Goal: Transaction & Acquisition: Purchase product/service

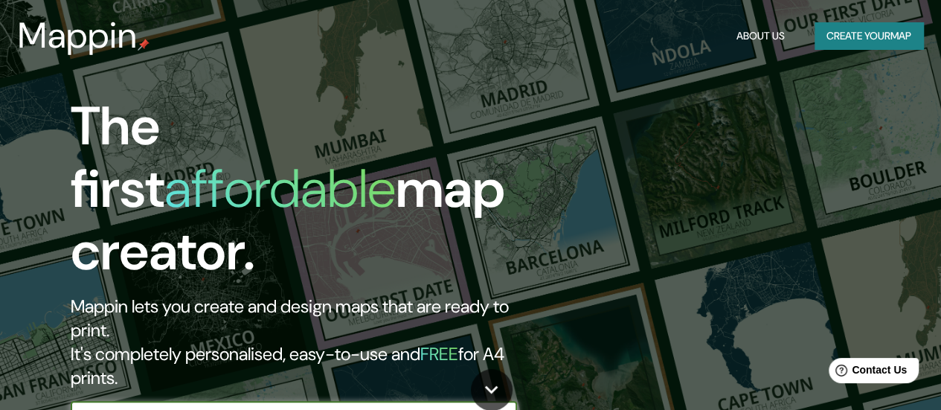
click at [852, 34] on button "Create your map" at bounding box center [868, 36] width 109 height 28
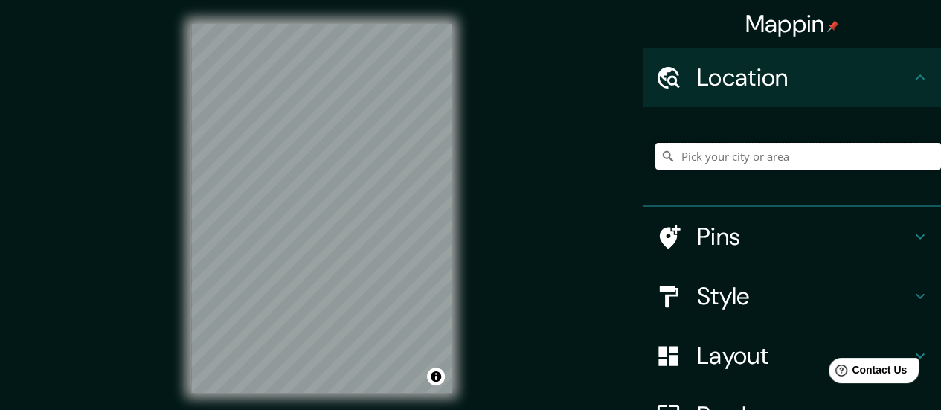
click at [771, 170] on input "Pick your city or area" at bounding box center [798, 156] width 286 height 27
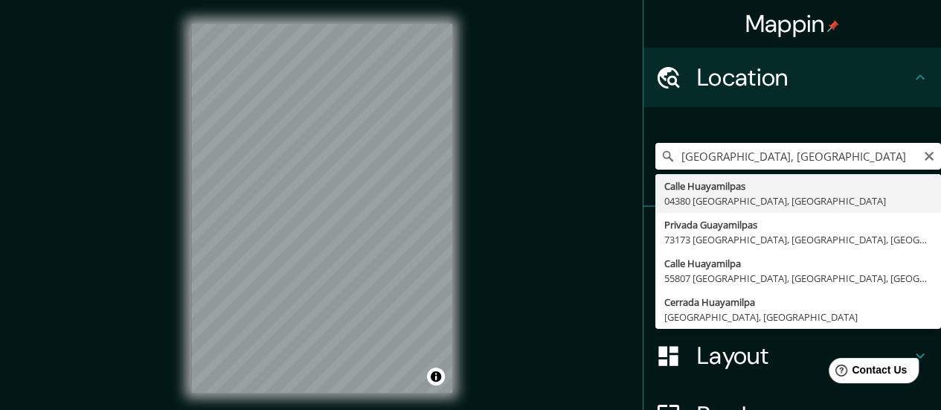
click at [756, 170] on input "[GEOGRAPHIC_DATA], [GEOGRAPHIC_DATA]" at bounding box center [798, 156] width 286 height 27
type input "c"
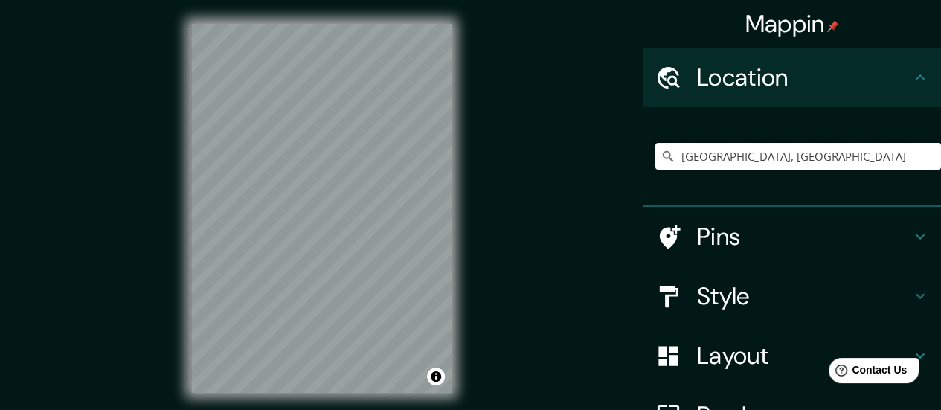
click at [759, 170] on input "[GEOGRAPHIC_DATA], [GEOGRAPHIC_DATA]" at bounding box center [798, 156] width 286 height 27
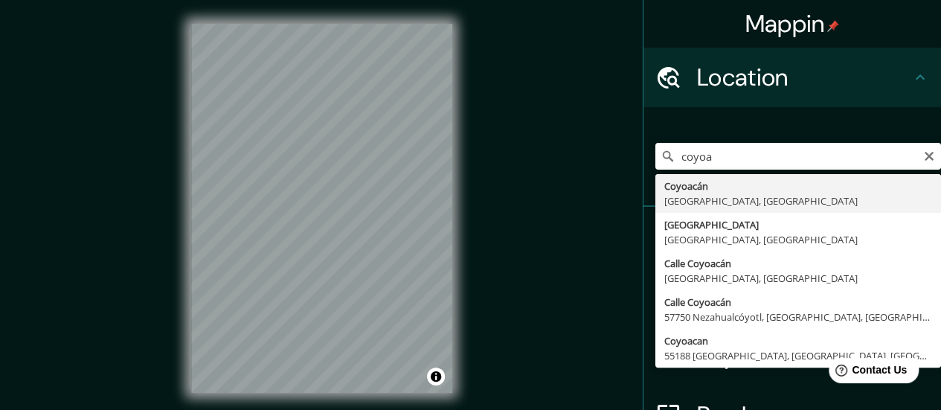
type input "Coyoacán, [GEOGRAPHIC_DATA], [GEOGRAPHIC_DATA]"
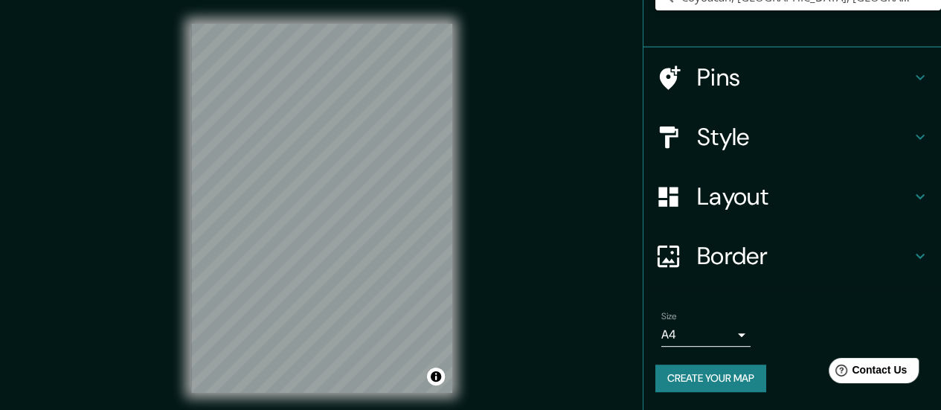
scroll to position [246, 0]
click at [707, 331] on body "Mappin Location [GEOGRAPHIC_DATA], [GEOGRAPHIC_DATA], [GEOGRAPHIC_DATA] Pins St…" at bounding box center [470, 205] width 941 height 410
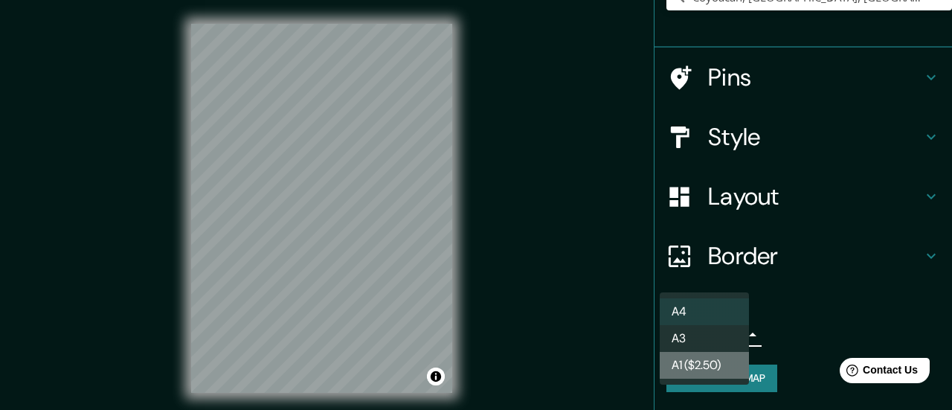
click at [707, 377] on li "A1 ($2.50)" at bounding box center [704, 365] width 89 height 27
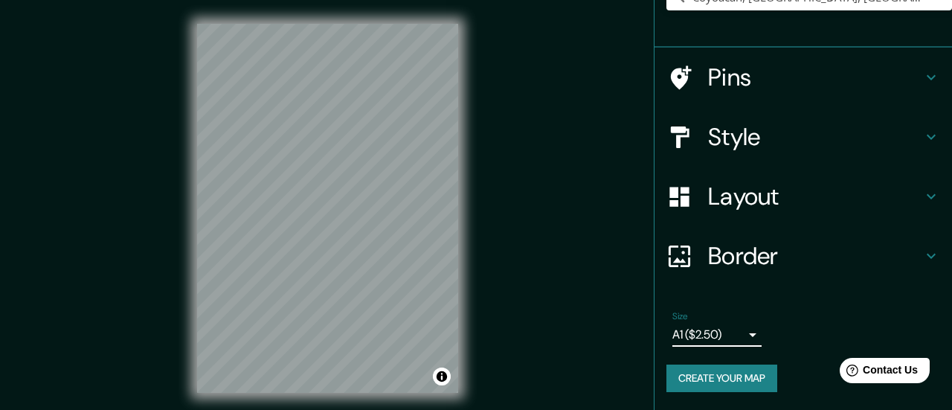
click at [710, 330] on body "Mappin Location [GEOGRAPHIC_DATA], [GEOGRAPHIC_DATA], [GEOGRAPHIC_DATA] Pins St…" at bounding box center [476, 205] width 952 height 410
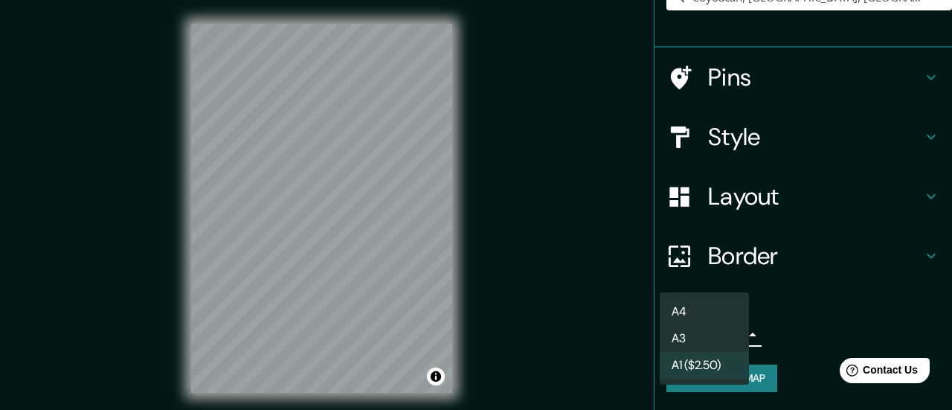
click at [714, 306] on li "A4" at bounding box center [704, 311] width 89 height 27
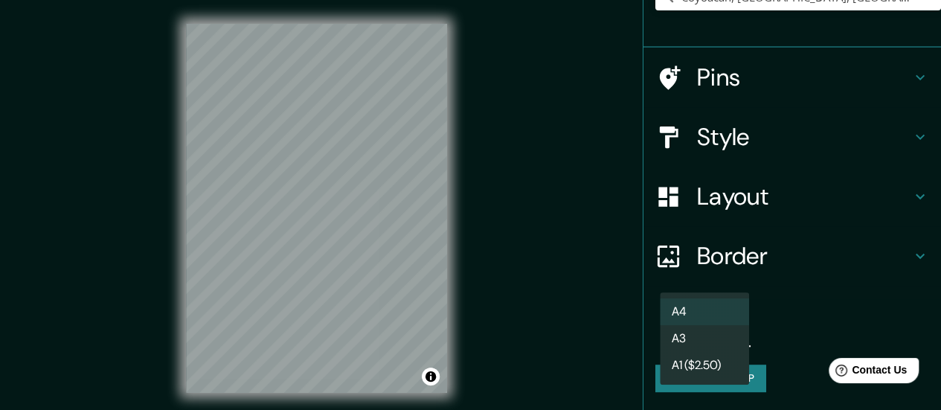
click at [707, 319] on body "Mappin Location [GEOGRAPHIC_DATA], [GEOGRAPHIC_DATA], [GEOGRAPHIC_DATA] Pins St…" at bounding box center [470, 205] width 941 height 410
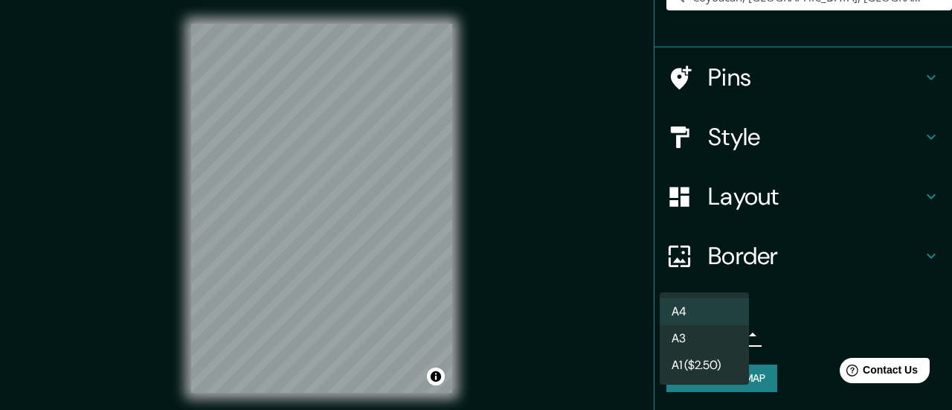
click at [674, 341] on li "A3" at bounding box center [704, 338] width 89 height 27
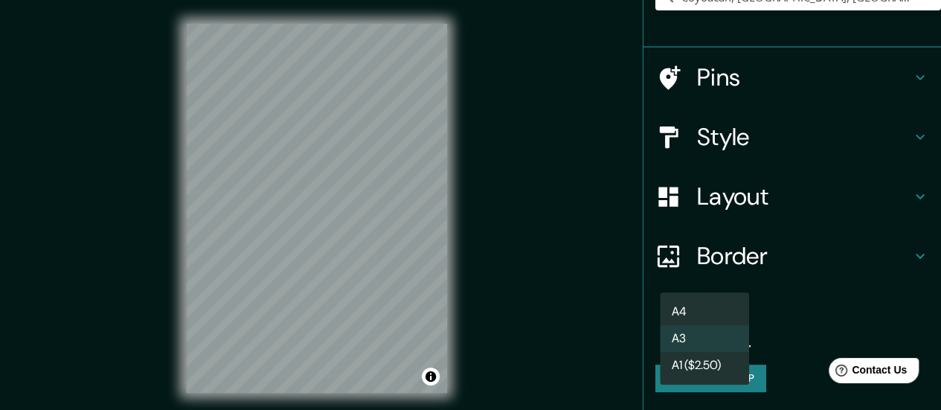
click at [690, 314] on body "Mappin Location [GEOGRAPHIC_DATA], [GEOGRAPHIC_DATA], [GEOGRAPHIC_DATA] Pins St…" at bounding box center [470, 205] width 941 height 410
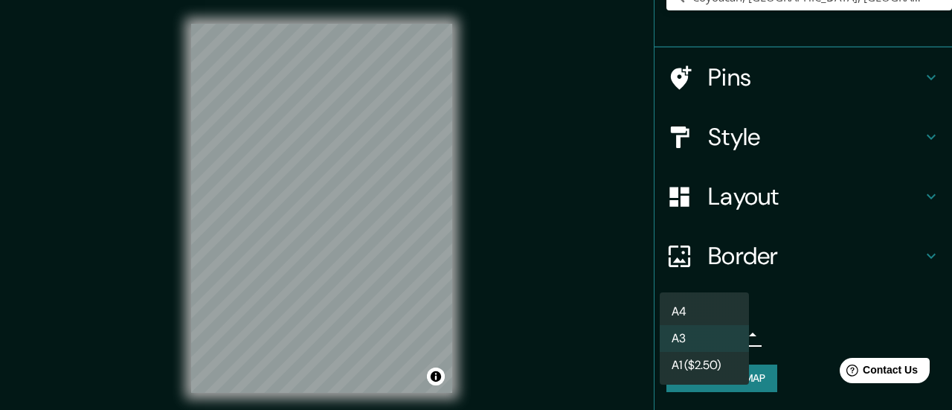
click at [689, 315] on li "A4" at bounding box center [704, 311] width 89 height 27
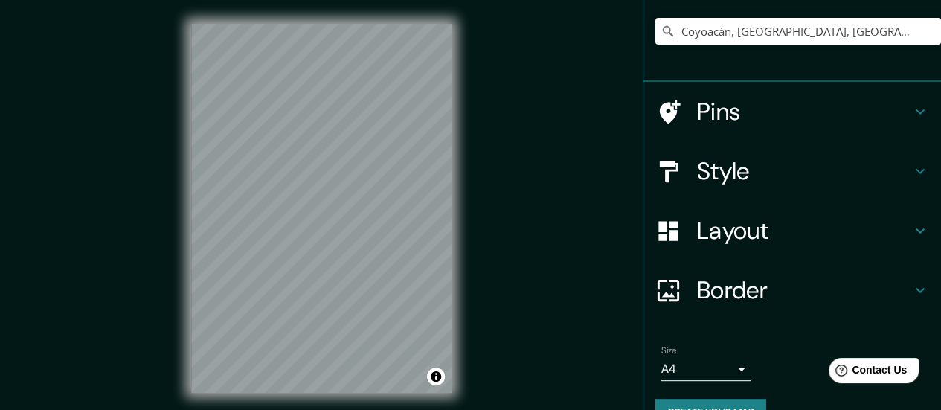
scroll to position [23, 0]
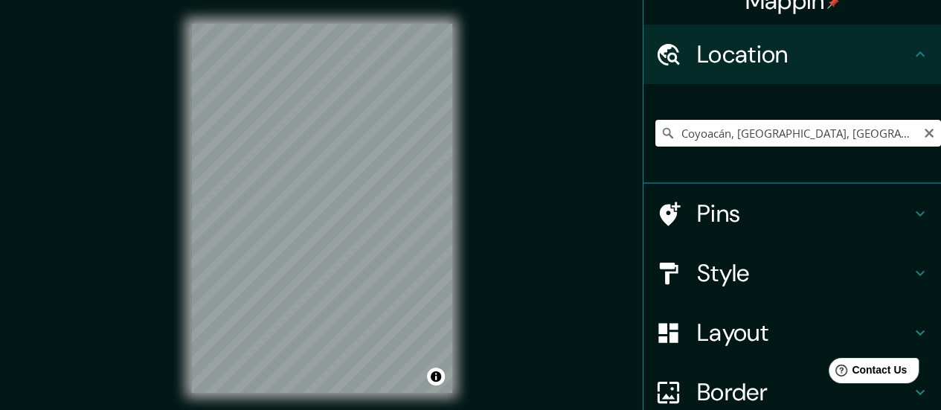
click at [721, 147] on input "Coyoacán, [GEOGRAPHIC_DATA], [GEOGRAPHIC_DATA]" at bounding box center [798, 133] width 286 height 27
click at [806, 147] on input "Coyoacán, [GEOGRAPHIC_DATA], [GEOGRAPHIC_DATA]" at bounding box center [798, 133] width 286 height 27
click at [879, 147] on input "Coyoacán, [GEOGRAPHIC_DATA], [GEOGRAPHIC_DATA]" at bounding box center [798, 133] width 286 height 27
click at [710, 228] on h4 "Pins" at bounding box center [804, 214] width 214 height 30
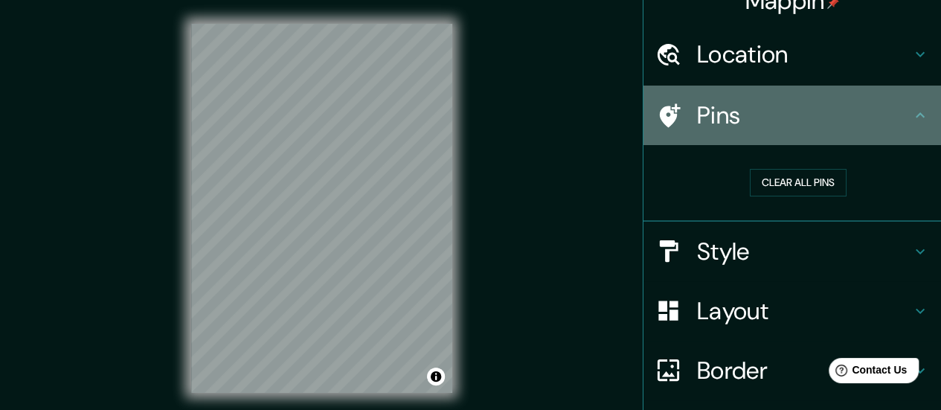
click at [788, 130] on h4 "Pins" at bounding box center [804, 115] width 214 height 30
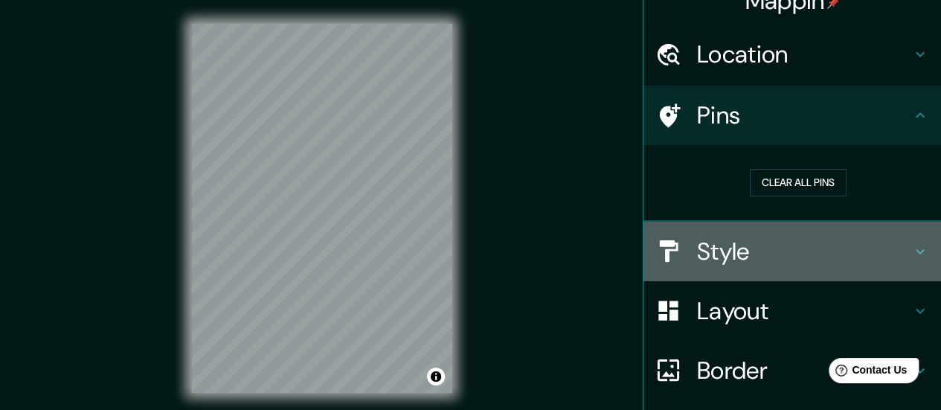
click at [717, 266] on h4 "Style" at bounding box center [804, 252] width 214 height 30
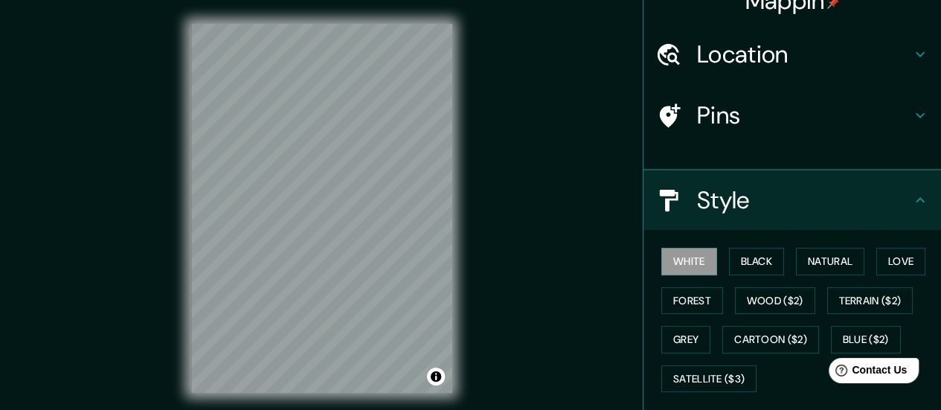
scroll to position [172, 0]
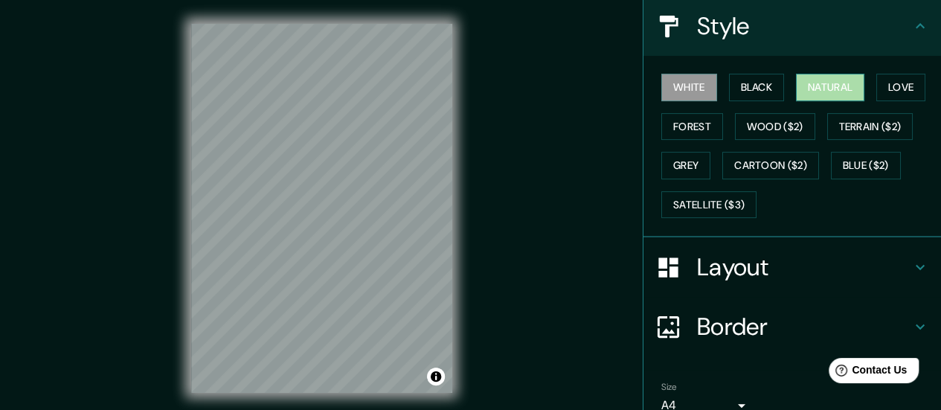
click at [830, 101] on button "Natural" at bounding box center [830, 88] width 68 height 28
click at [916, 28] on icon at bounding box center [920, 25] width 9 height 5
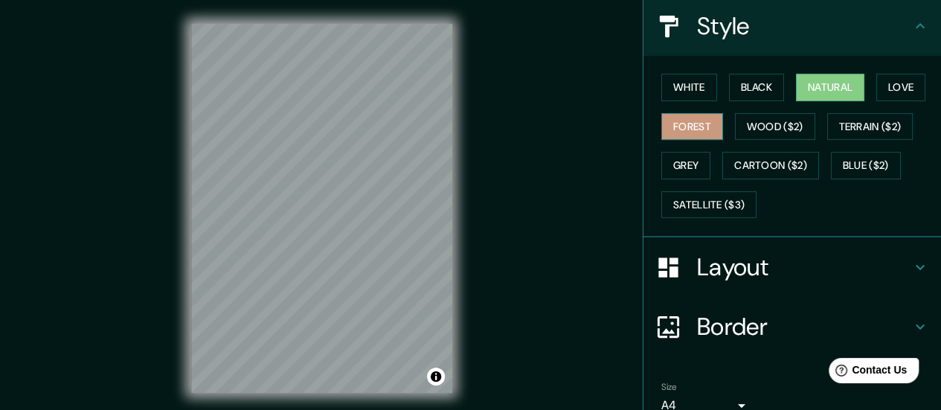
click at [723, 141] on button "Forest" at bounding box center [692, 127] width 62 height 28
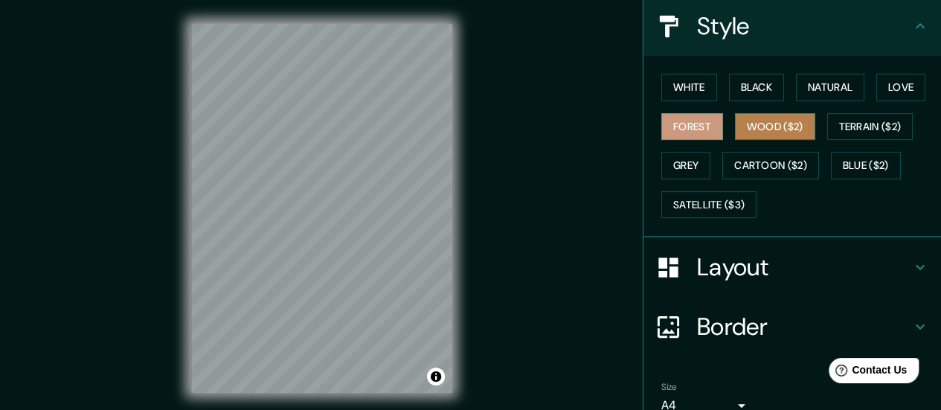
click at [815, 141] on button "Wood ($2)" at bounding box center [775, 127] width 80 height 28
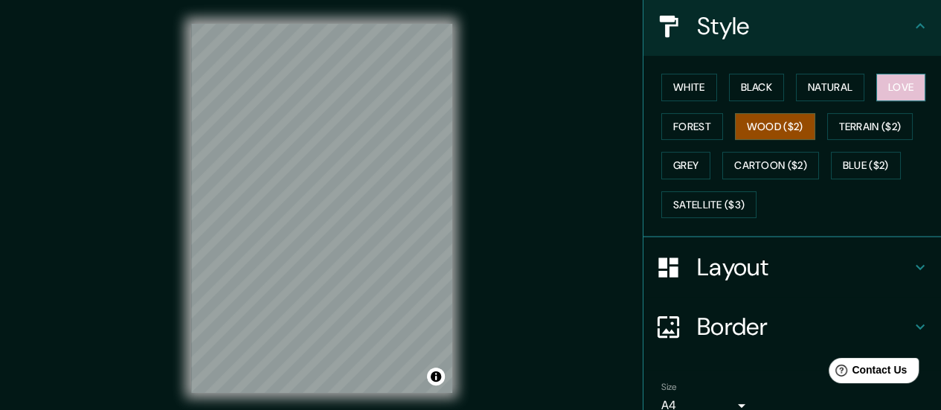
click at [876, 101] on button "Love" at bounding box center [900, 88] width 49 height 28
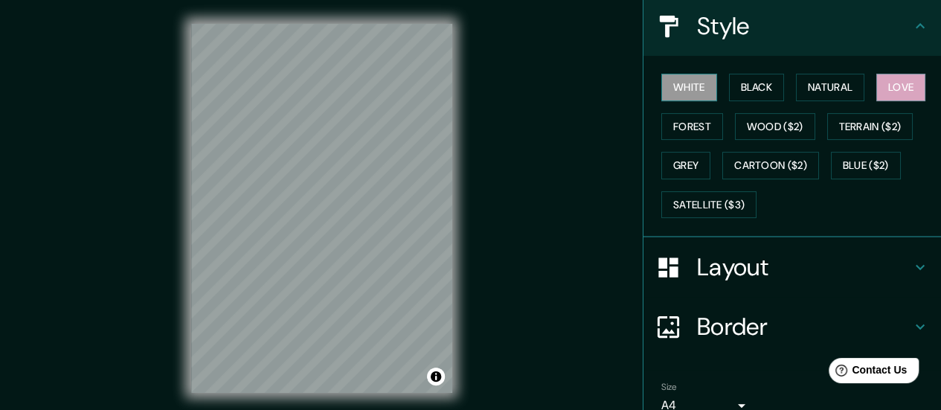
click at [701, 101] on button "White" at bounding box center [689, 88] width 56 height 28
click at [762, 101] on button "Black" at bounding box center [757, 88] width 56 height 28
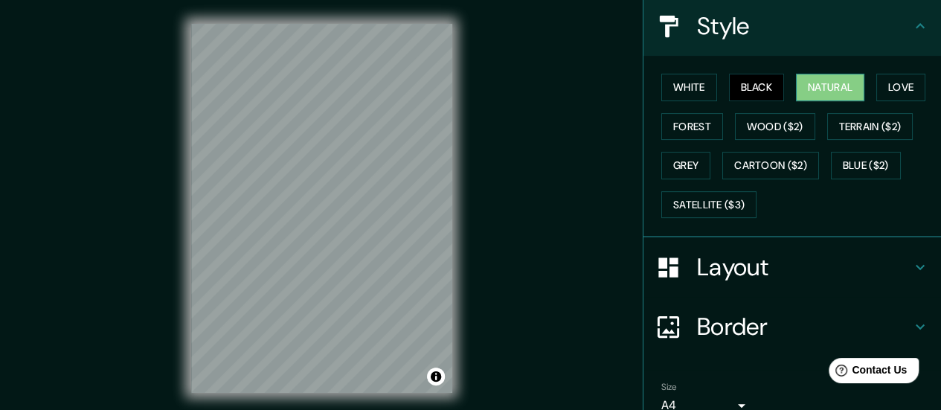
click at [835, 101] on button "Natural" at bounding box center [830, 88] width 68 height 28
click at [710, 179] on button "Grey" at bounding box center [685, 166] width 49 height 28
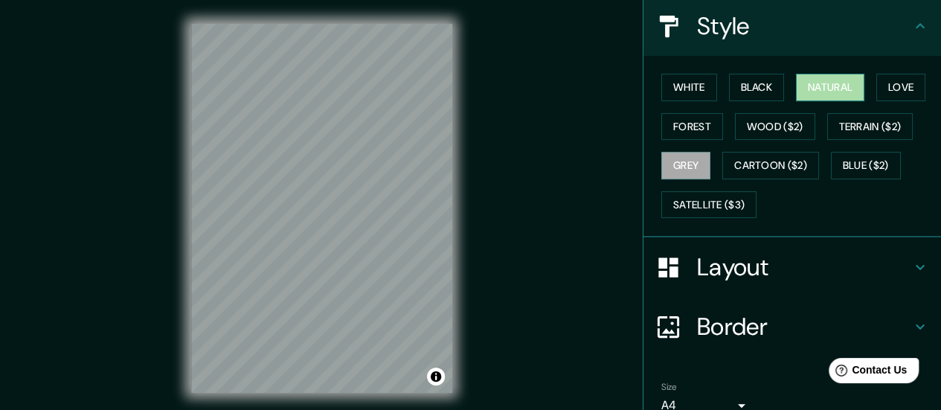
click at [842, 101] on button "Natural" at bounding box center [830, 88] width 68 height 28
click at [911, 35] on icon at bounding box center [920, 26] width 18 height 18
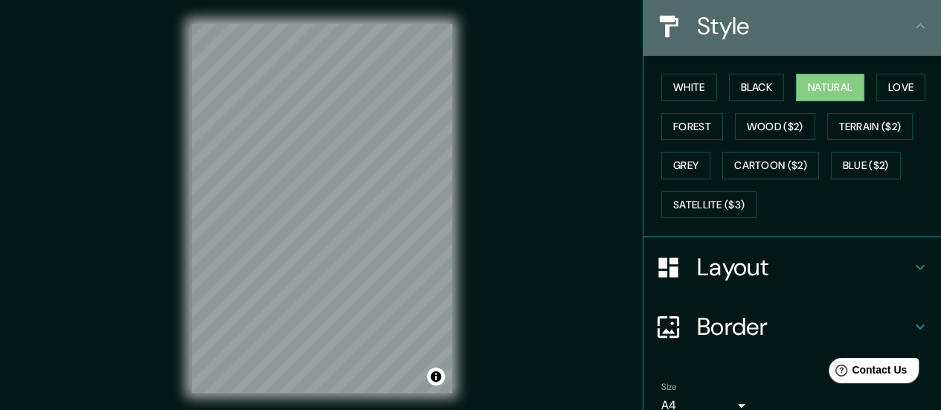
click at [911, 35] on icon at bounding box center [920, 26] width 18 height 18
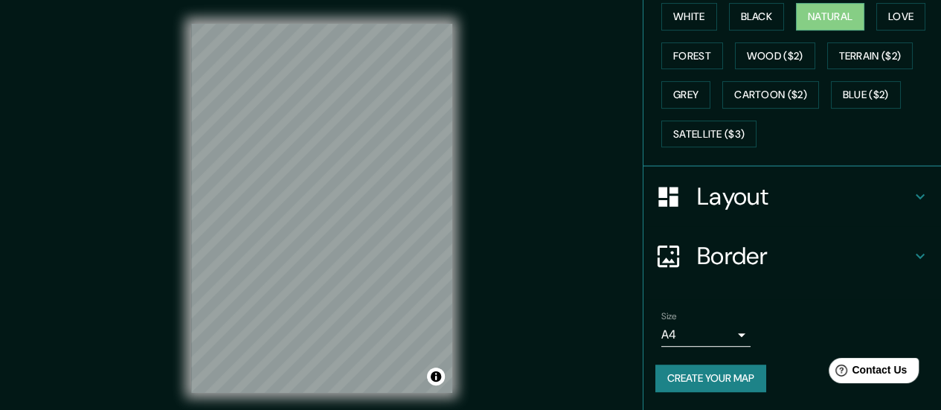
scroll to position [321, 0]
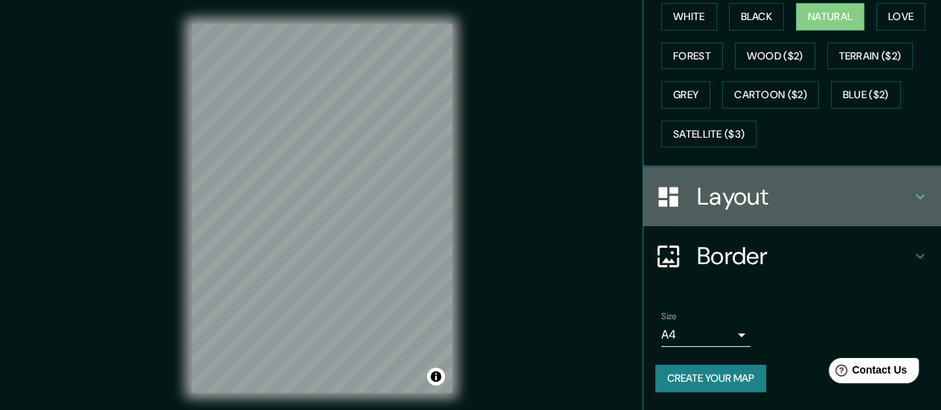
click at [776, 211] on h4 "Layout" at bounding box center [804, 196] width 214 height 30
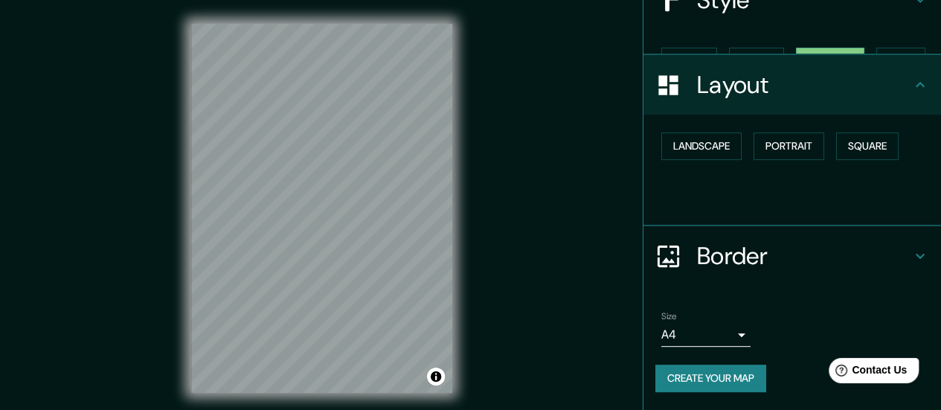
scroll to position [153, 0]
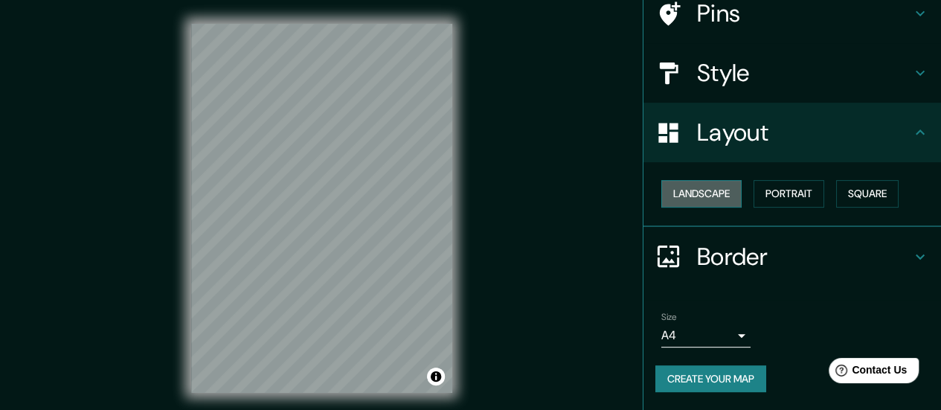
click at [714, 208] on button "Landscape" at bounding box center [701, 194] width 80 height 28
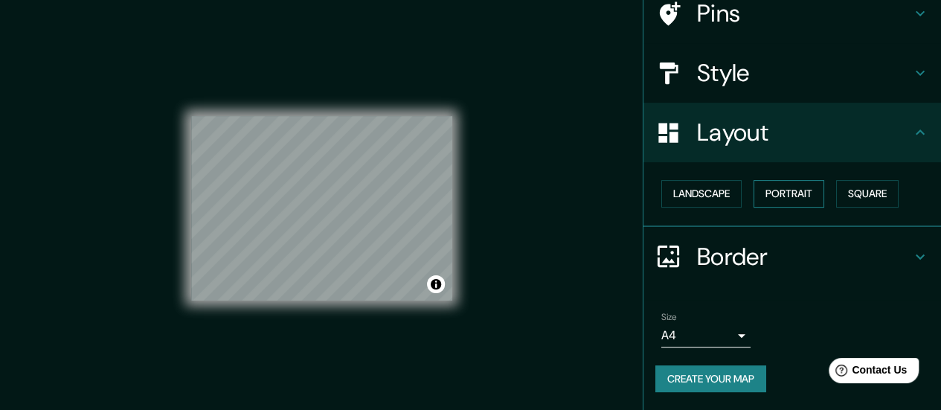
click at [824, 208] on button "Portrait" at bounding box center [788, 194] width 71 height 28
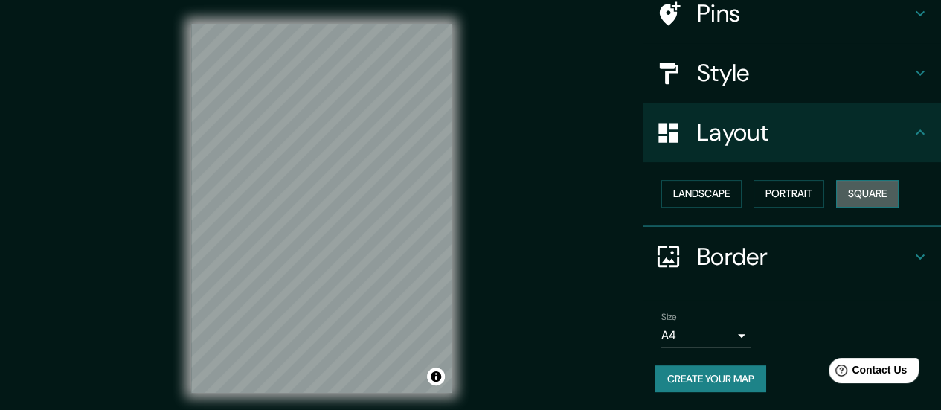
click at [836, 208] on button "Square" at bounding box center [867, 194] width 62 height 28
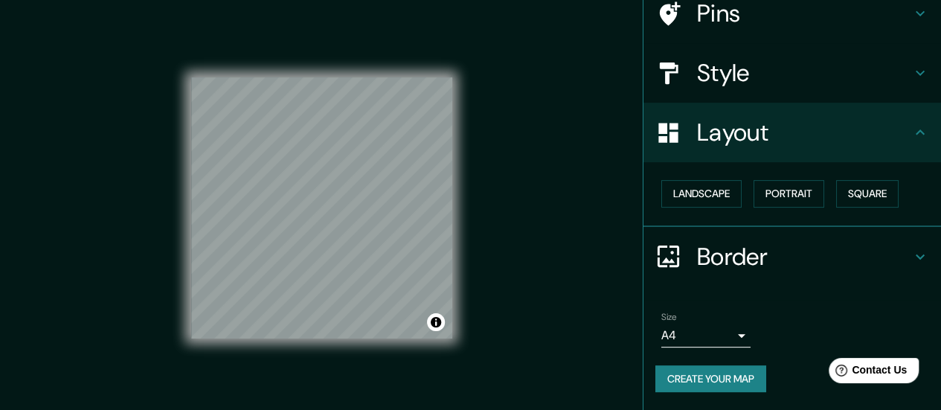
scroll to position [247, 0]
click at [870, 242] on h4 "Border" at bounding box center [804, 257] width 214 height 30
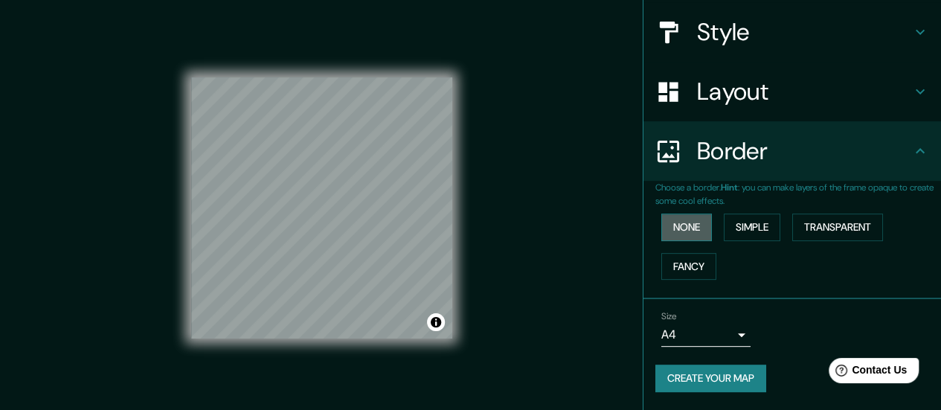
click at [680, 218] on button "None" at bounding box center [686, 227] width 51 height 28
click at [769, 222] on button "Simple" at bounding box center [752, 227] width 57 height 28
click at [848, 214] on button "Transparent" at bounding box center [837, 227] width 91 height 28
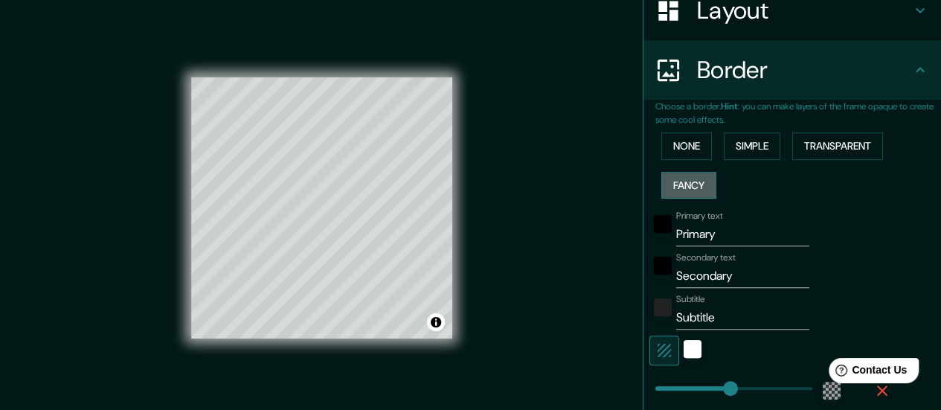
click at [681, 199] on button "Fancy" at bounding box center [688, 186] width 55 height 28
click at [678, 160] on button "None" at bounding box center [686, 146] width 51 height 28
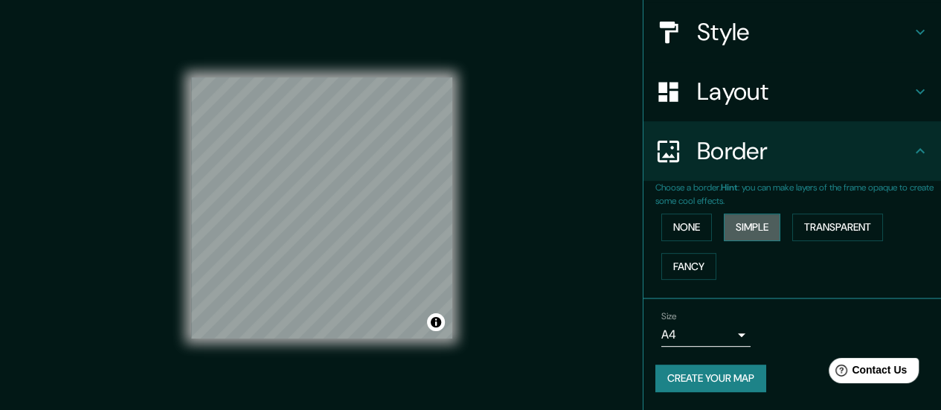
click at [763, 225] on button "Simple" at bounding box center [752, 227] width 57 height 28
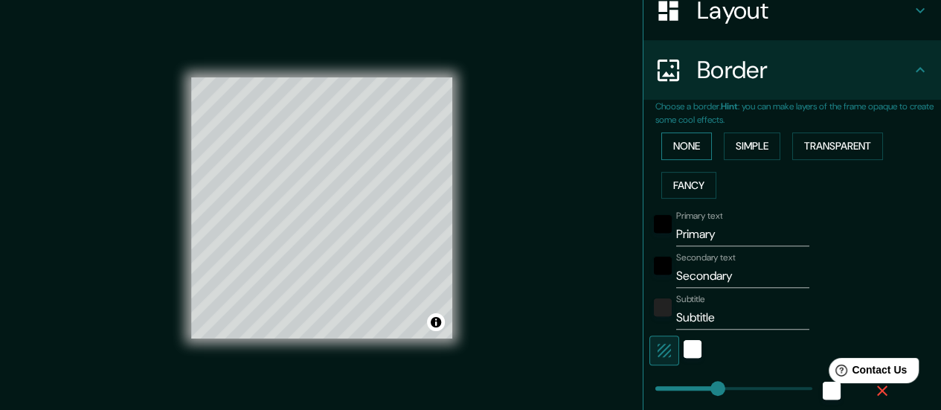
click at [684, 160] on button "None" at bounding box center [686, 146] width 51 height 28
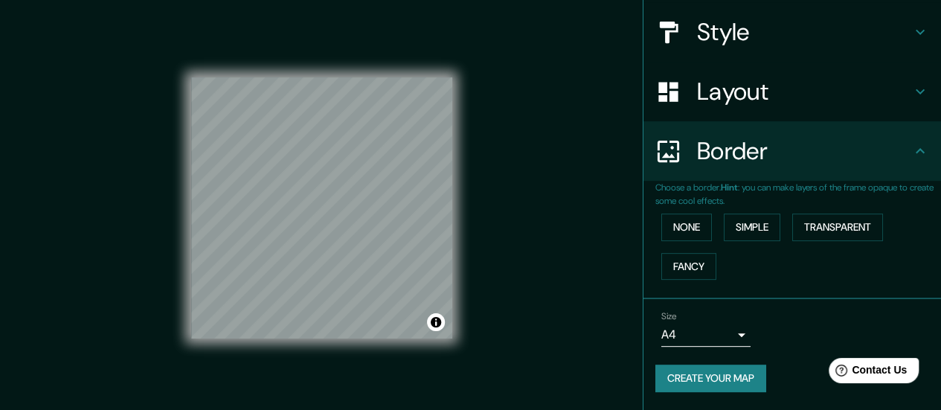
scroll to position [256, 0]
click at [722, 316] on body "Mappin Location [GEOGRAPHIC_DATA], [GEOGRAPHIC_DATA], [GEOGRAPHIC_DATA] Pins St…" at bounding box center [470, 205] width 941 height 410
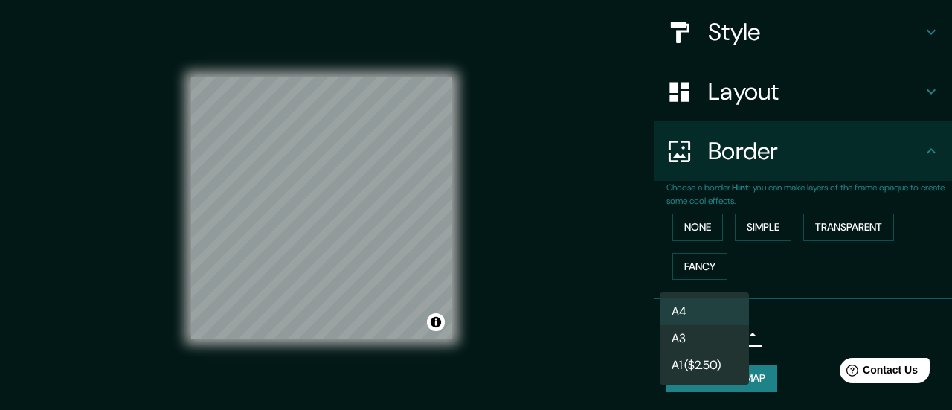
click at [685, 347] on li "A3" at bounding box center [704, 338] width 89 height 27
type input "a4"
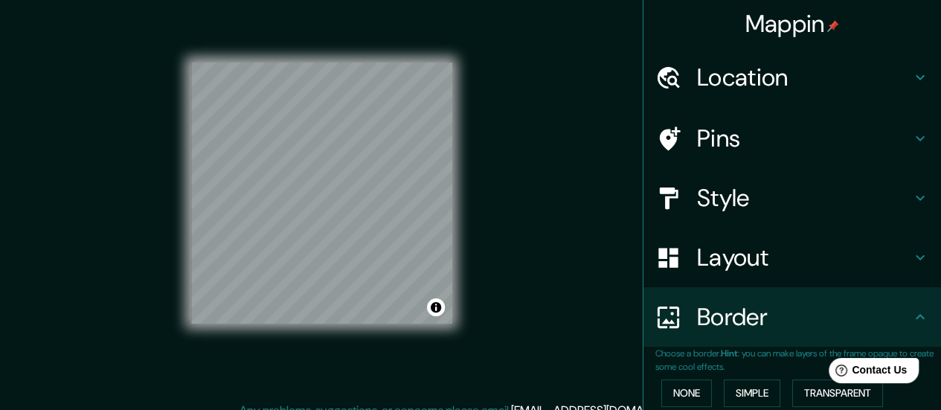
scroll to position [0, 0]
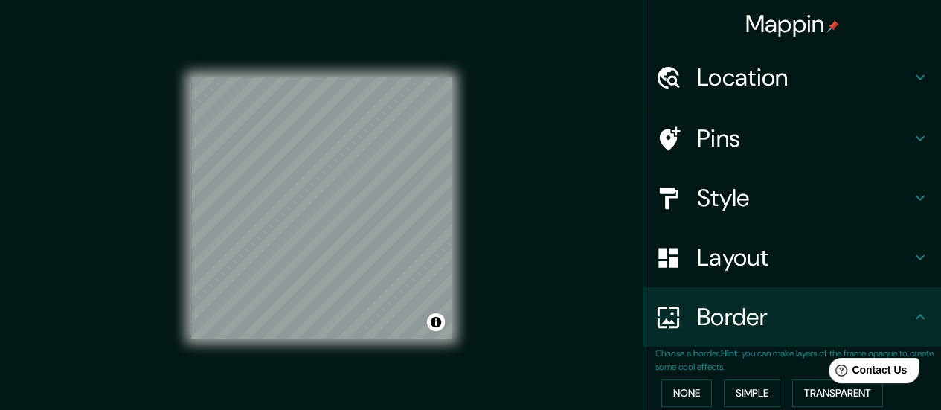
click at [727, 89] on h4 "Location" at bounding box center [804, 77] width 214 height 30
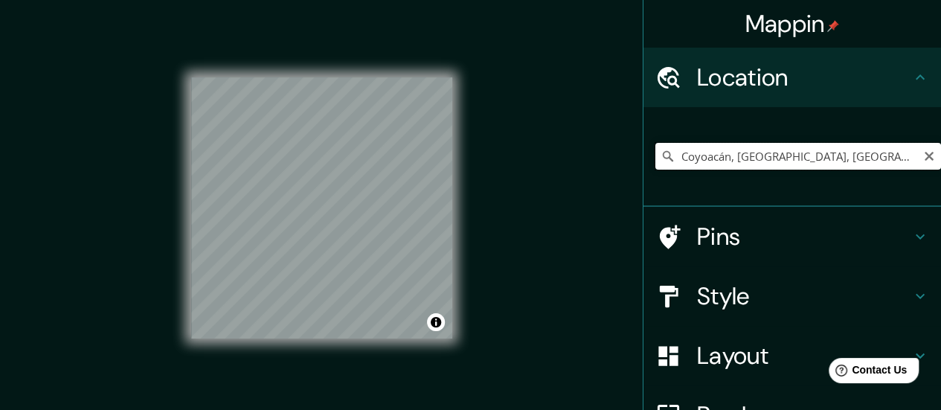
click at [695, 170] on input "Coyoacán, [GEOGRAPHIC_DATA], [GEOGRAPHIC_DATA]" at bounding box center [798, 156] width 286 height 27
type input "v"
click at [845, 170] on input "[GEOGRAPHIC_DATA], 58147 [GEOGRAPHIC_DATA], [GEOGRAPHIC_DATA], [GEOGRAPHIC_DATA]" at bounding box center [798, 156] width 286 height 27
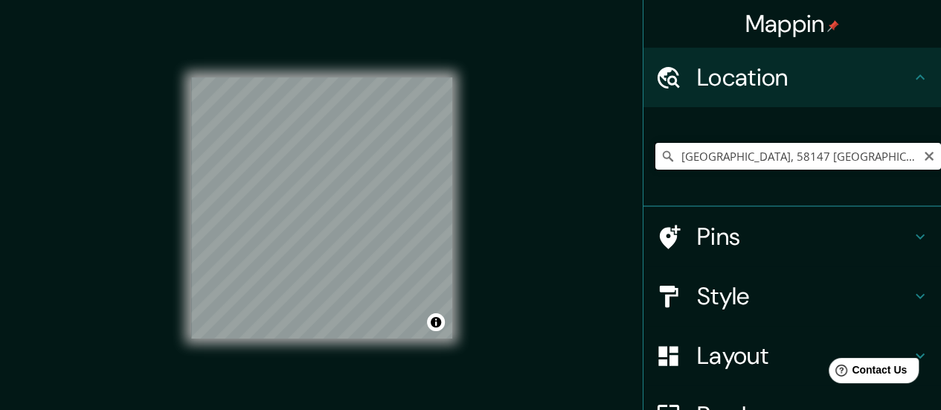
click at [845, 170] on input "[GEOGRAPHIC_DATA], 58147 [GEOGRAPHIC_DATA], [GEOGRAPHIC_DATA], [GEOGRAPHIC_DATA]" at bounding box center [798, 156] width 286 height 27
type input "[GEOGRAPHIC_DATA], [GEOGRAPHIC_DATA]"
click at [733, 251] on h4 "Pins" at bounding box center [804, 237] width 214 height 30
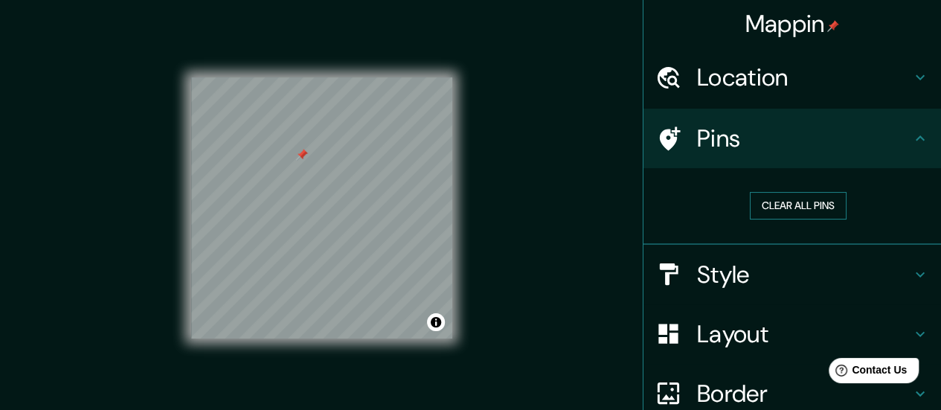
click at [750, 219] on button "Clear all pins" at bounding box center [798, 206] width 97 height 28
